Goal: Task Accomplishment & Management: Use online tool/utility

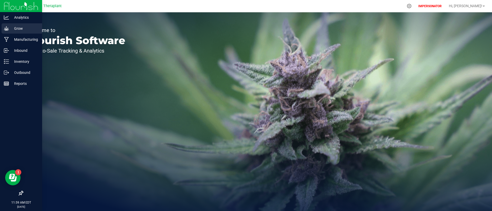
click at [10, 31] on p "Grow" at bounding box center [24, 28] width 31 height 6
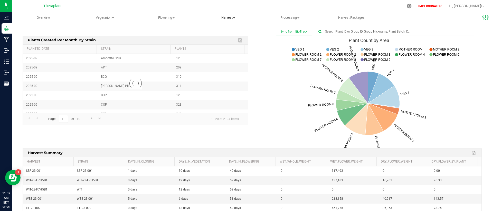
click at [229, 17] on span "Harvest" at bounding box center [227, 17] width 61 height 5
click at [220, 36] on span "Harvested plants" at bounding box center [218, 37] width 42 height 4
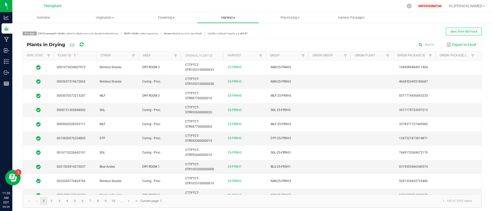
click at [229, 17] on span "Harvest" at bounding box center [227, 17] width 61 height 5
click at [326, 37] on div "Pro tips Ctrl/Command + click to select multiple rows or to deselect selected r…" at bounding box center [252, 118] width 459 height 180
click at [175, 57] on span at bounding box center [175, 56] width 4 height 4
click at [181, 103] on li "Harvest" at bounding box center [200, 102] width 50 height 7
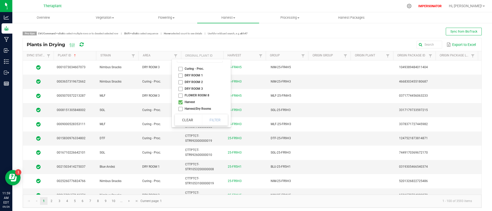
checkbox input "true"
click at [214, 122] on button "Filter" at bounding box center [215, 119] width 26 height 11
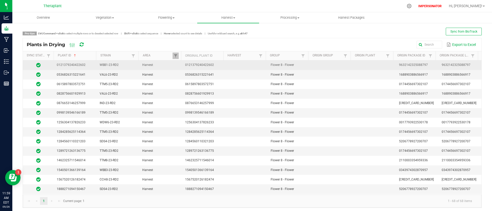
click at [37, 65] on icon at bounding box center [38, 65] width 4 height 5
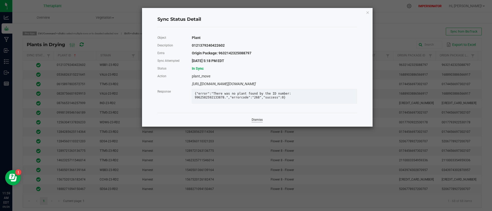
click at [259, 122] on link "Dismiss" at bounding box center [256, 120] width 11 height 4
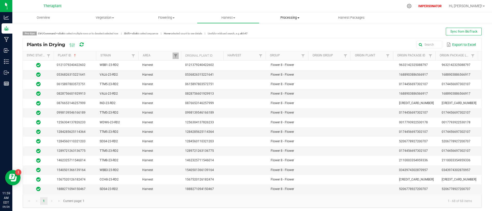
click at [288, 17] on span "Processing" at bounding box center [289, 17] width 61 height 5
click at [231, 29] on div "Pro tips Ctrl/Command + click to select multiple rows or to deselect selected r…" at bounding box center [252, 32] width 459 height 8
click at [459, 32] on span "Sync from BioTrack" at bounding box center [463, 32] width 27 height 4
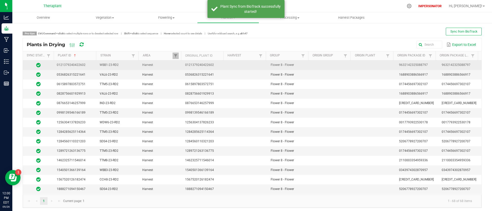
click at [71, 66] on span "0121379240422602" at bounding box center [71, 65] width 29 height 4
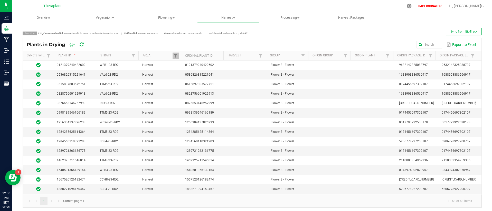
click at [81, 44] on icon at bounding box center [82, 44] width 4 height 5
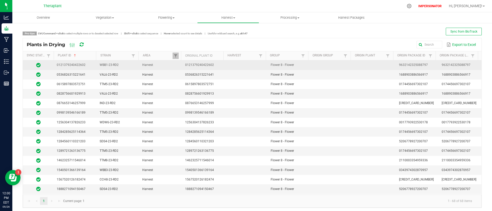
click at [59, 64] on span "0121379240422602" at bounding box center [71, 65] width 29 height 4
copy span "0121379240422602"
